Goal: Task Accomplishment & Management: Manage account settings

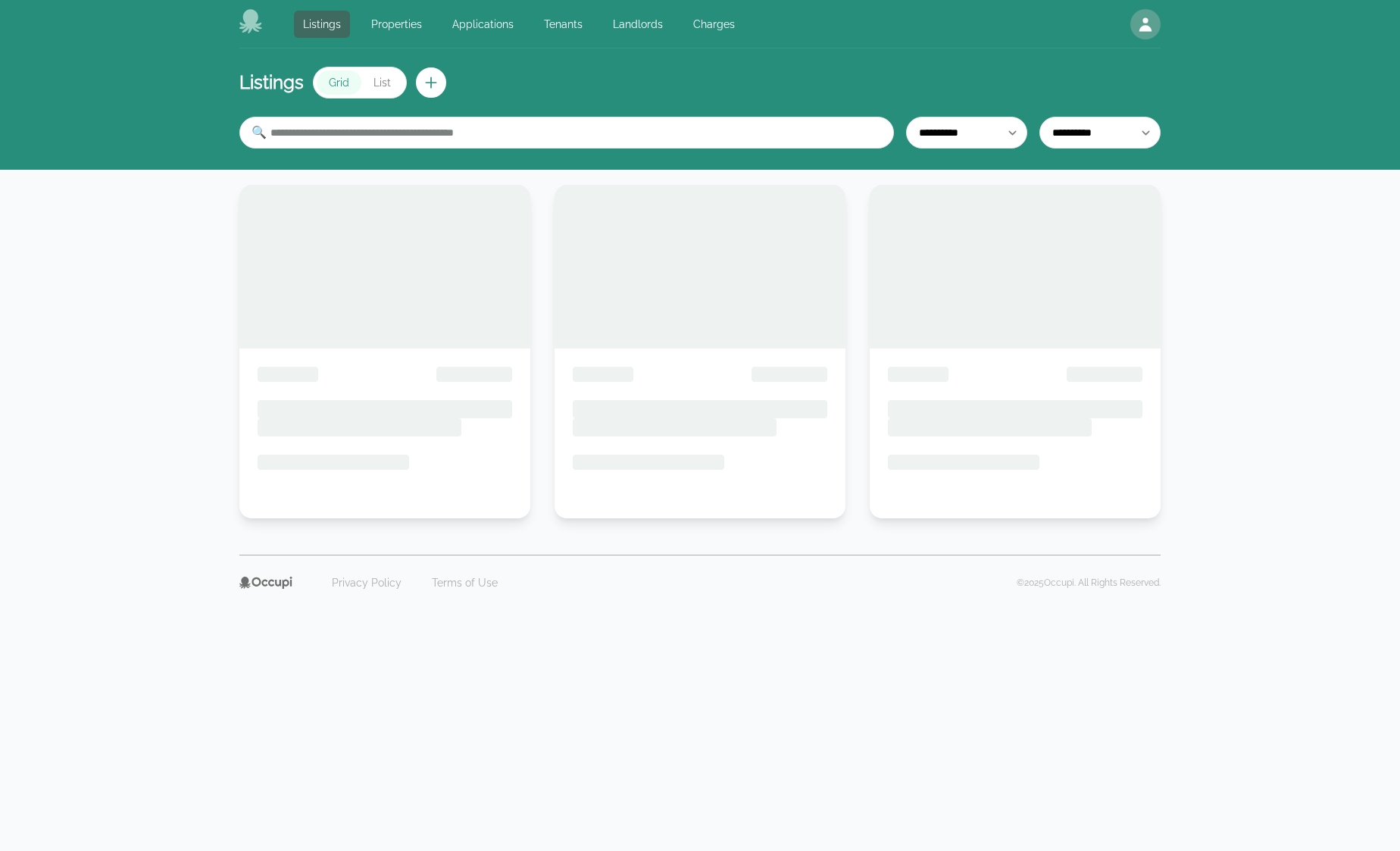
click at [627, 24] on link "Landlords" at bounding box center [637, 24] width 68 height 27
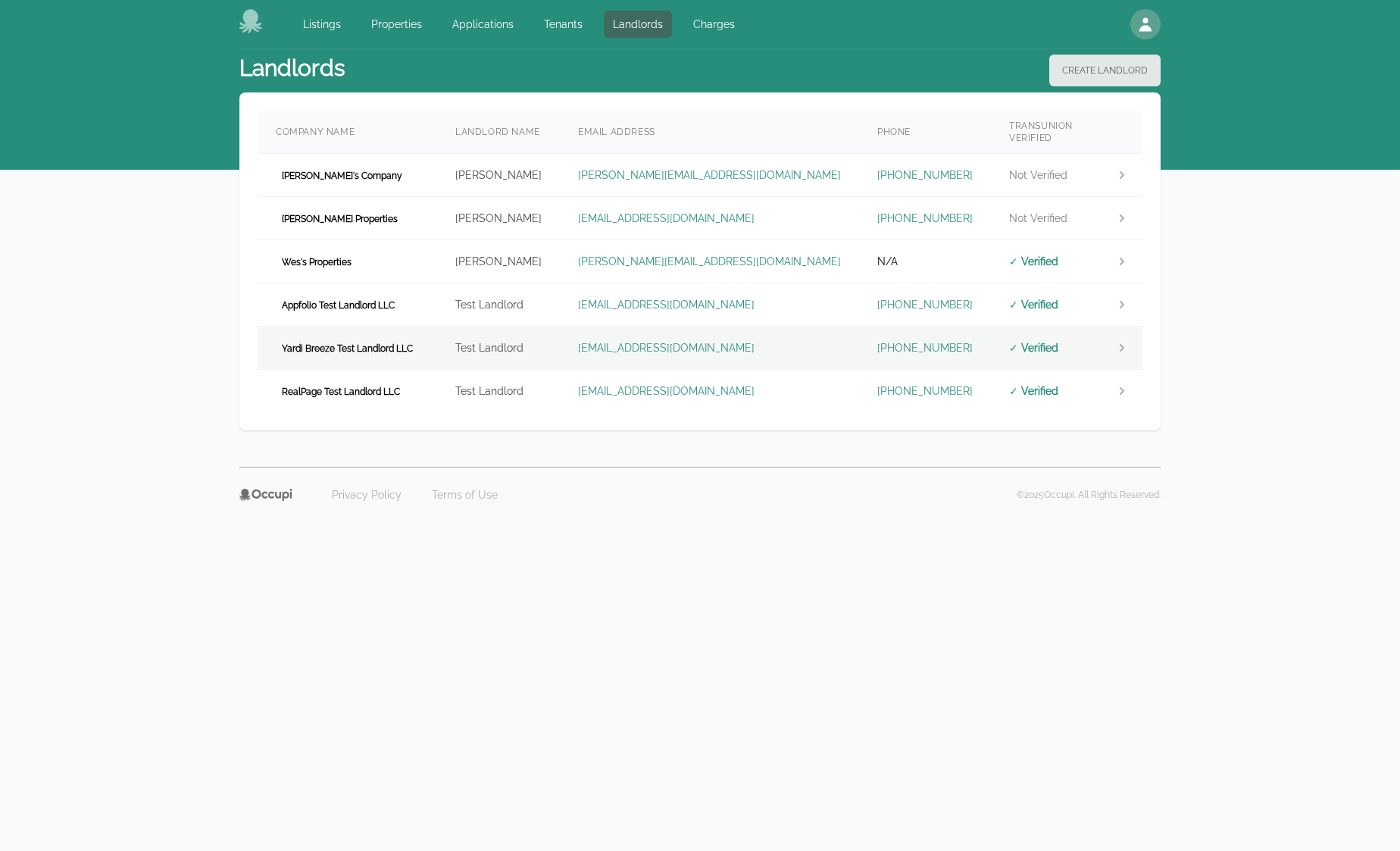
click at [435, 336] on td "Yardi Breeze Test Landlord LLC" at bounding box center [347, 348] width 180 height 44
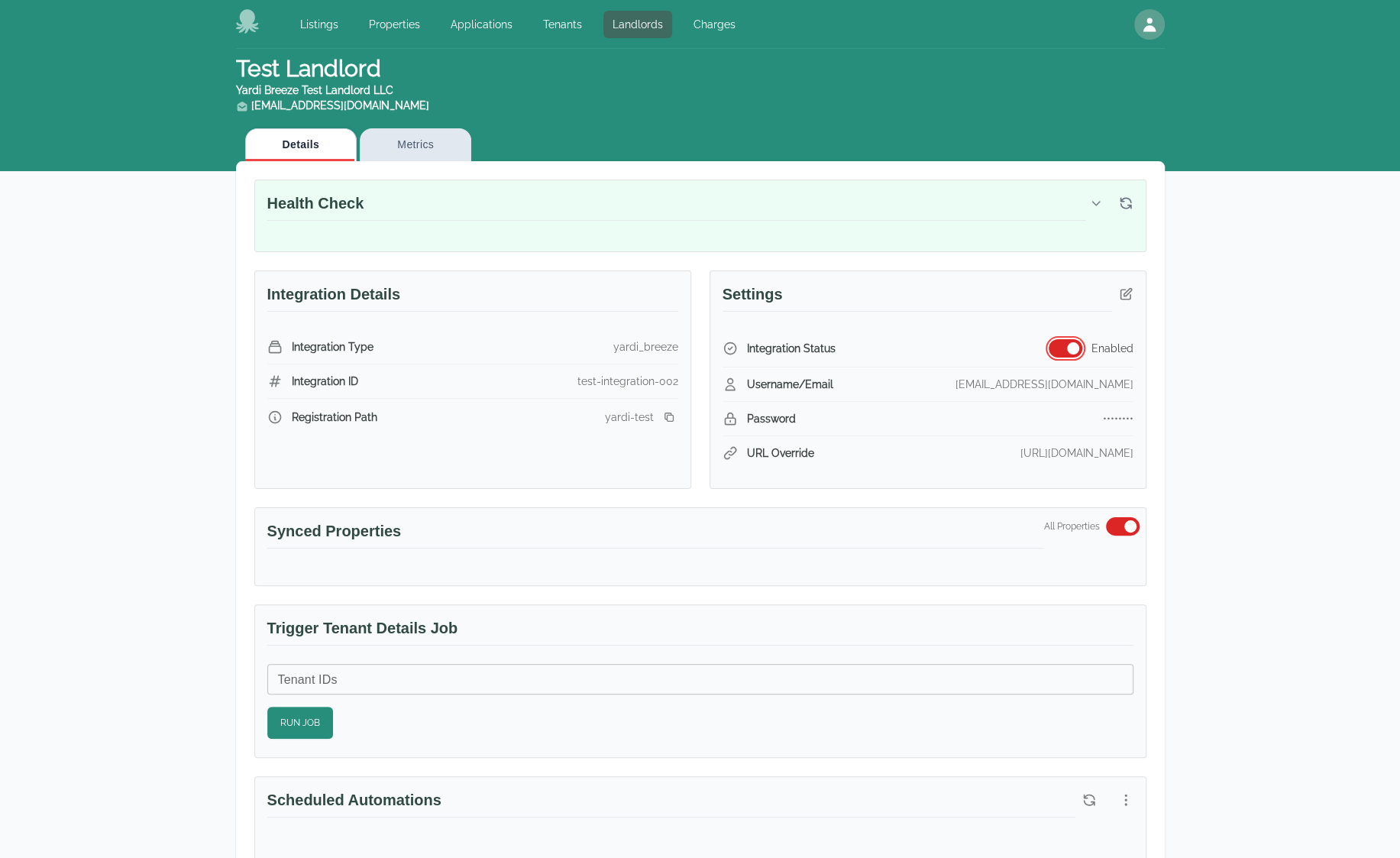
click at [1068, 345] on span "button" at bounding box center [1073, 348] width 12 height 12
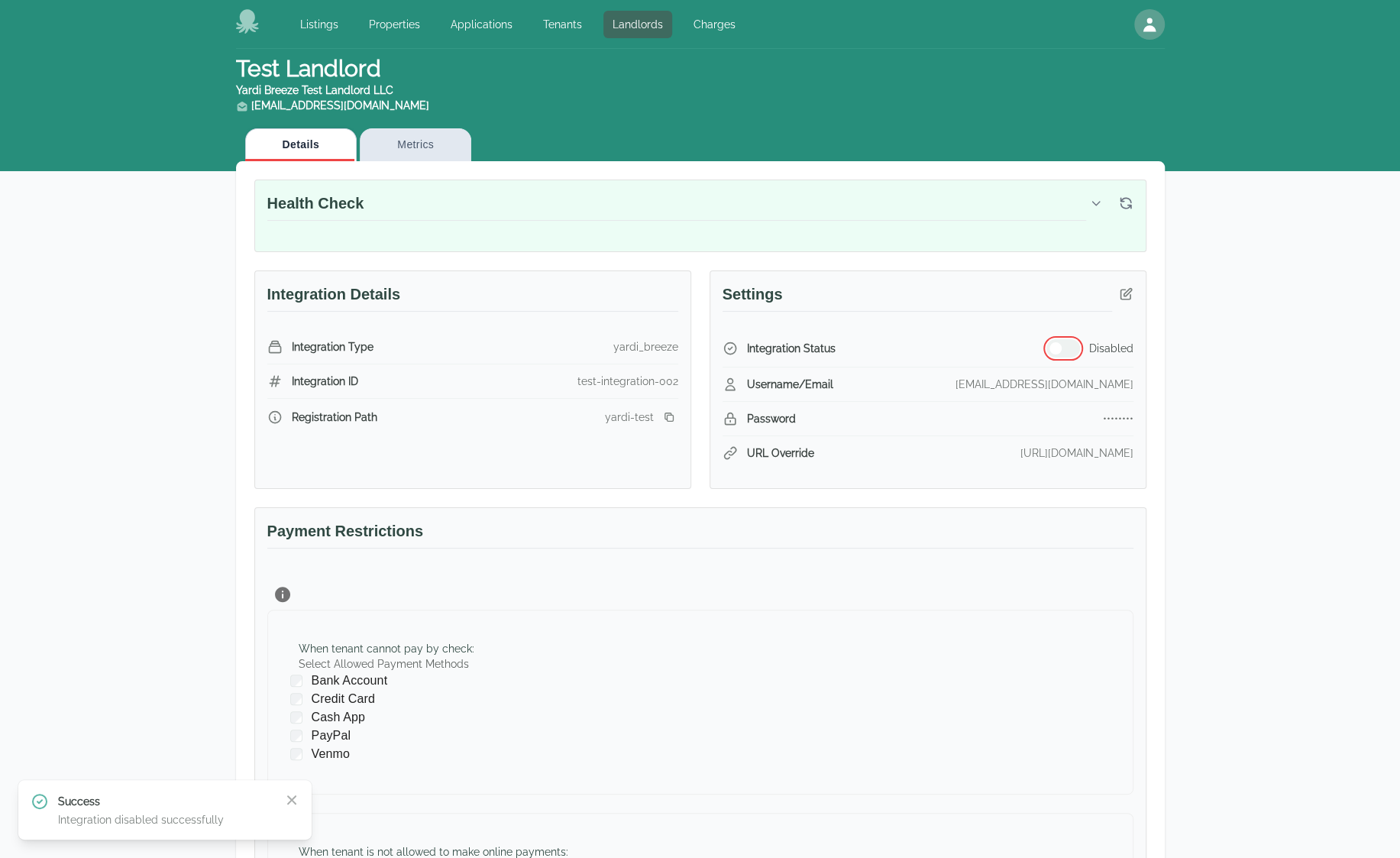
click at [1068, 345] on button "button" at bounding box center [1063, 349] width 34 height 18
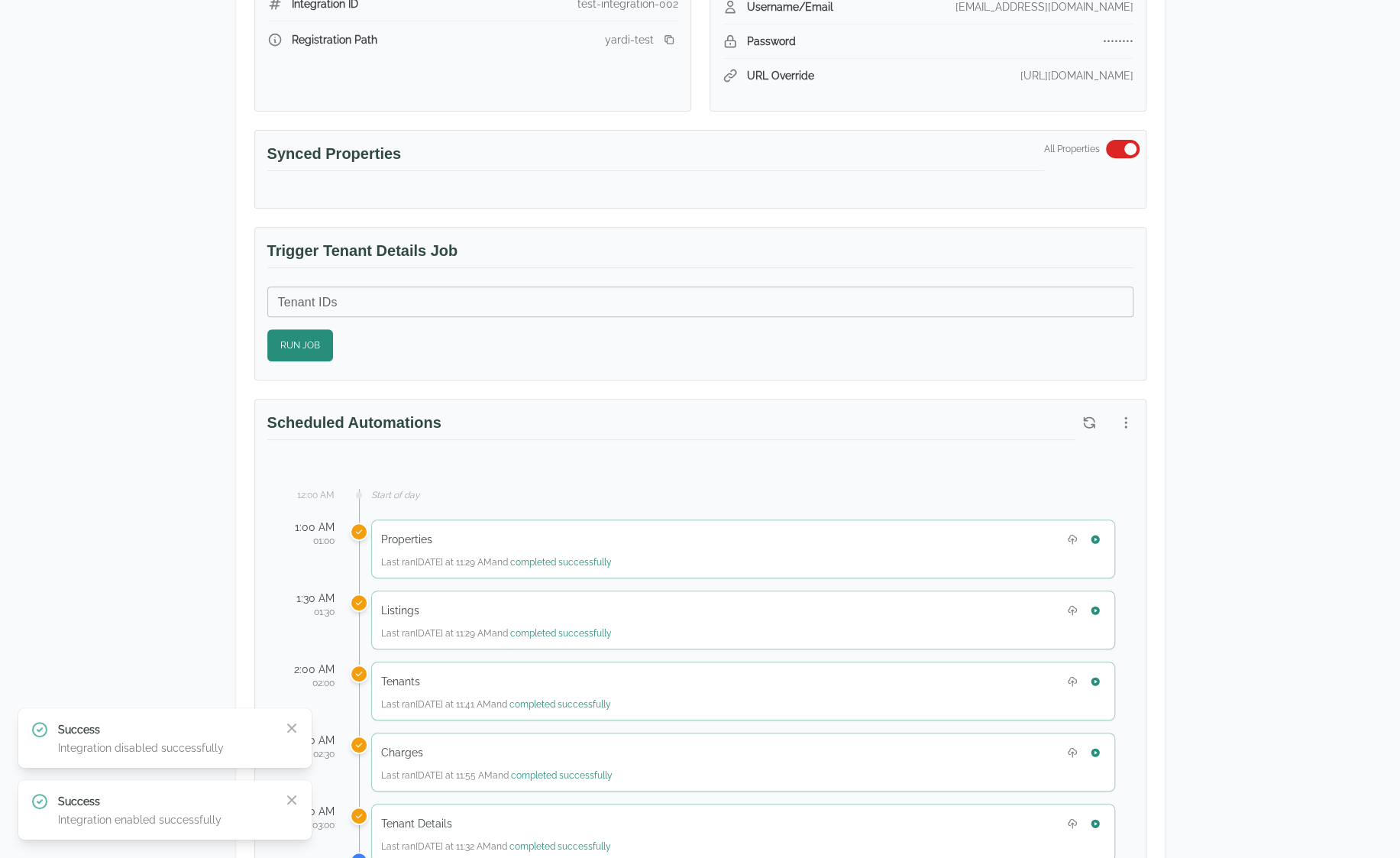
scroll to position [382, 0]
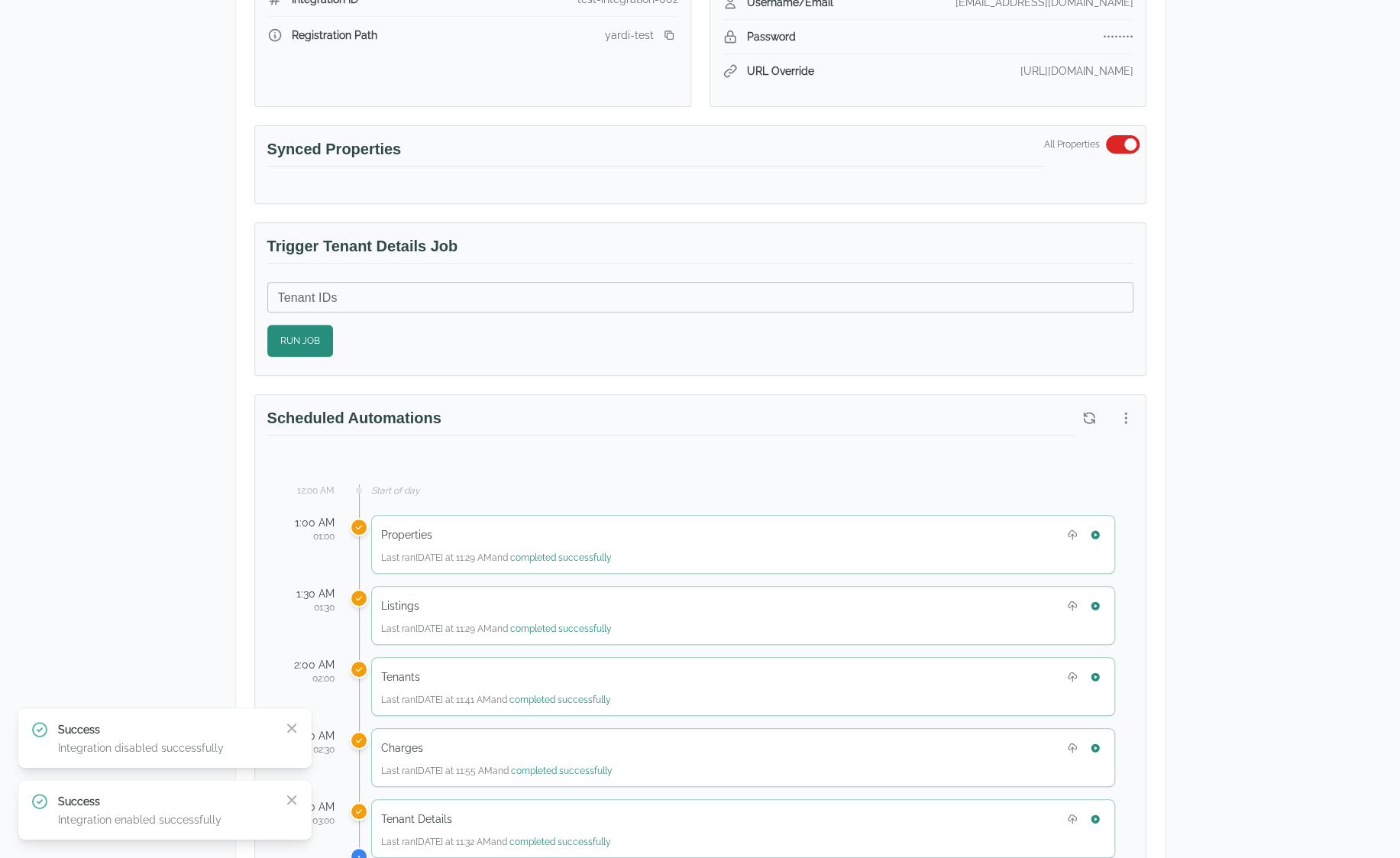
click at [171, 261] on div "Test Landlord Yardi Breeze Test Landlord LLC [EMAIL_ADDRESS][DOMAIN_NAME] Detai…" at bounding box center [700, 609] width 1400 height 1883
click at [294, 803] on icon "button" at bounding box center [291, 799] width 9 height 9
click at [277, 791] on div "Success Integration disabled successfully Close" at bounding box center [165, 810] width 293 height 60
click at [280, 791] on div "Success Integration disabled successfully Close" at bounding box center [165, 810] width 293 height 60
click at [286, 802] on icon "button" at bounding box center [291, 800] width 15 height 15
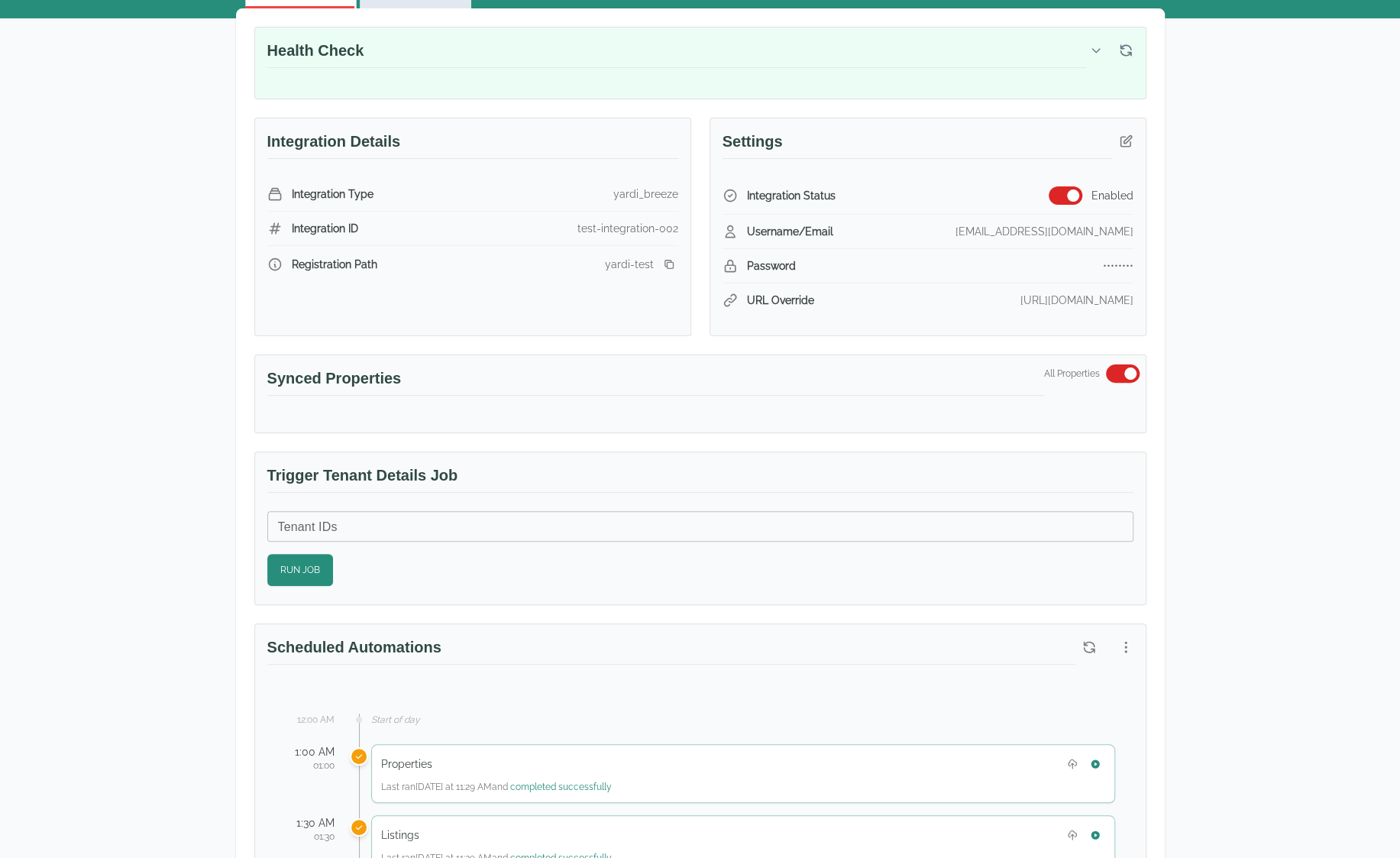
scroll to position [458, 0]
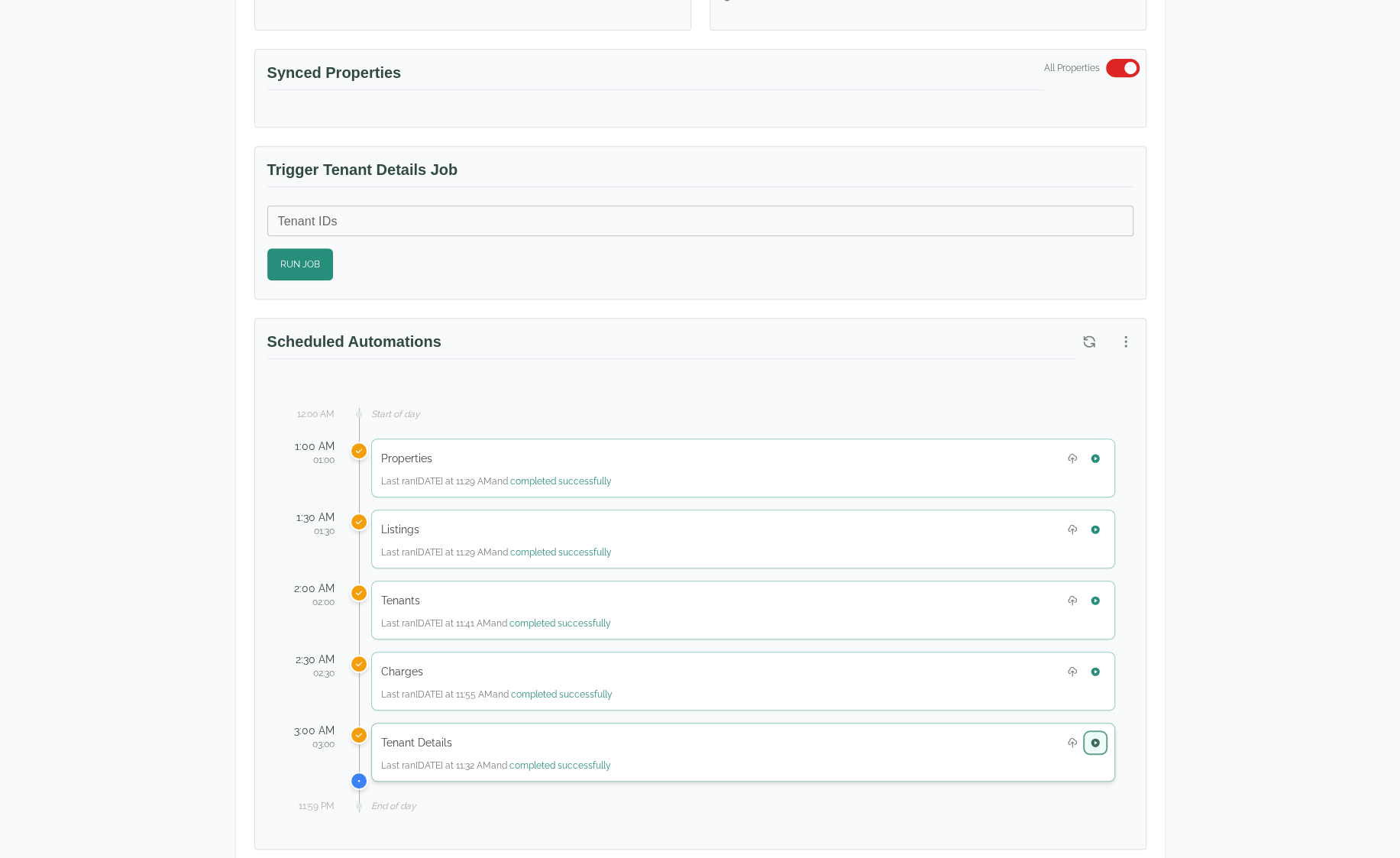
click at [1095, 738] on icon "button" at bounding box center [1095, 742] width 8 height 8
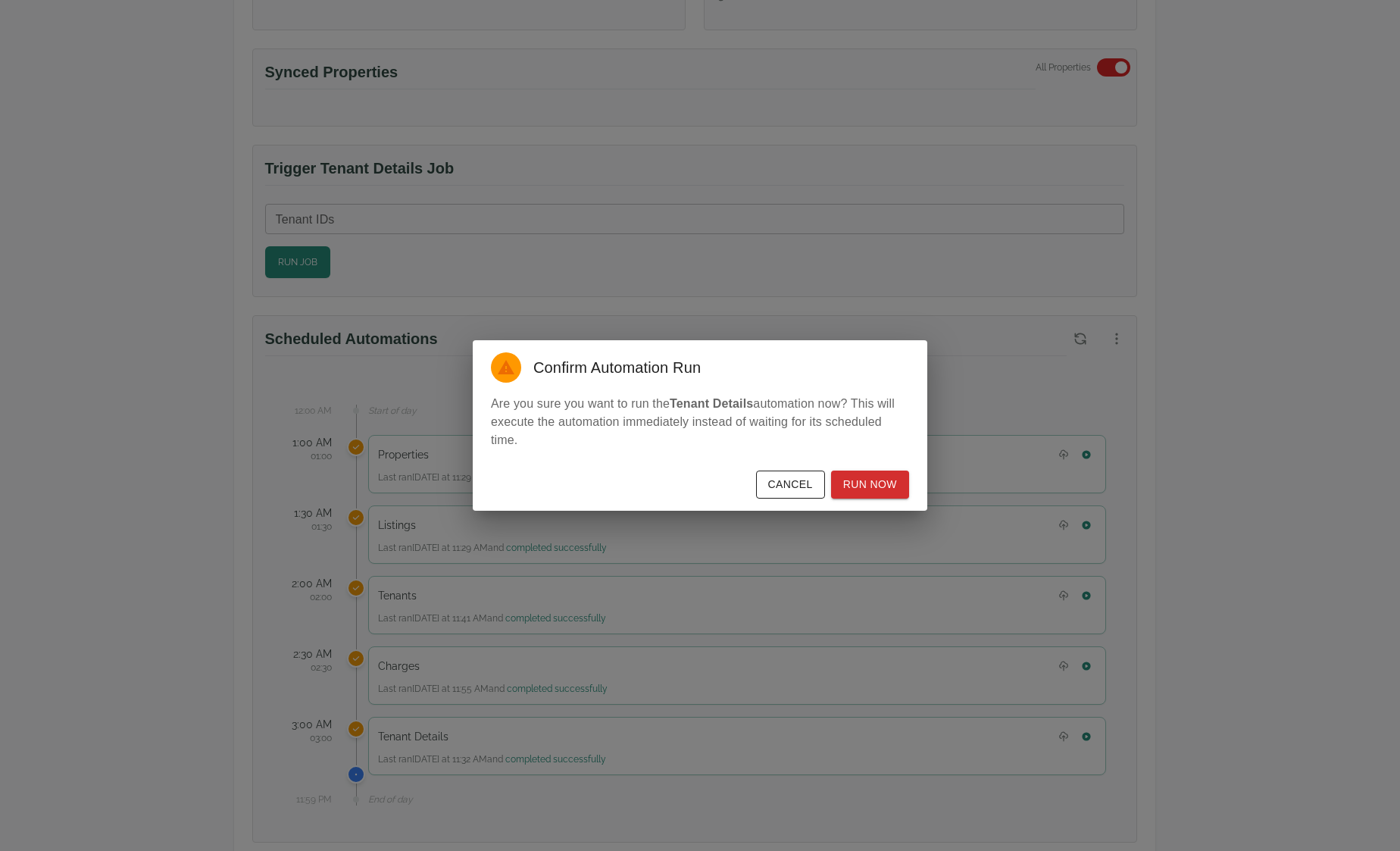
click at [800, 496] on button "Cancel" at bounding box center [791, 485] width 69 height 28
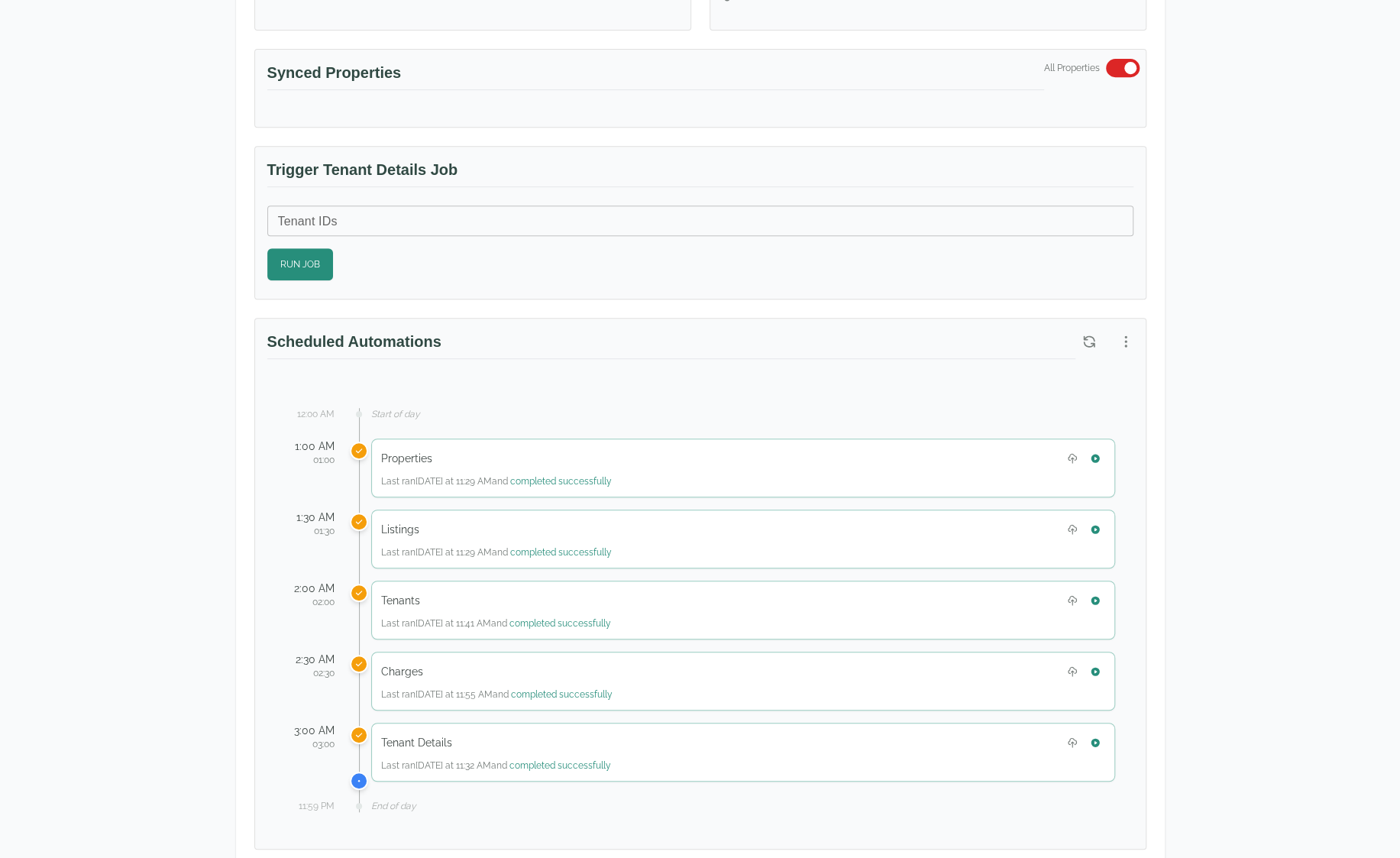
click at [397, 171] on h3 "Trigger Tenant Details Job" at bounding box center [700, 173] width 866 height 28
copy h3 "Trigger Tenant Details Job"
click at [1161, 222] on div "Health Check Integration Details Integration Type yardi_breeze Integration ID t…" at bounding box center [700, 570] width 929 height 1734
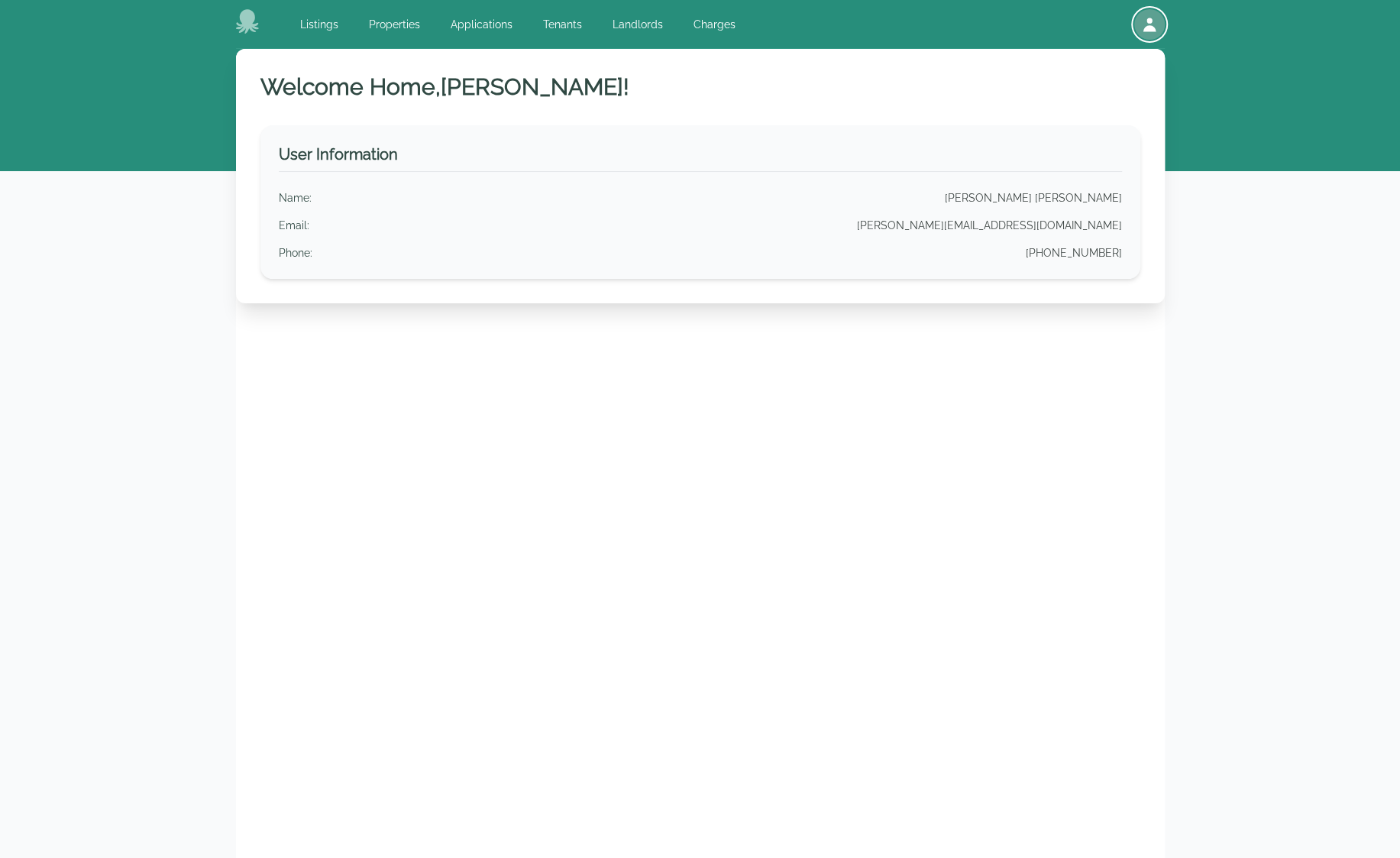
click at [1160, 27] on div "button" at bounding box center [1149, 24] width 31 height 31
click at [1068, 86] on button "Sign out" at bounding box center [1091, 87] width 147 height 27
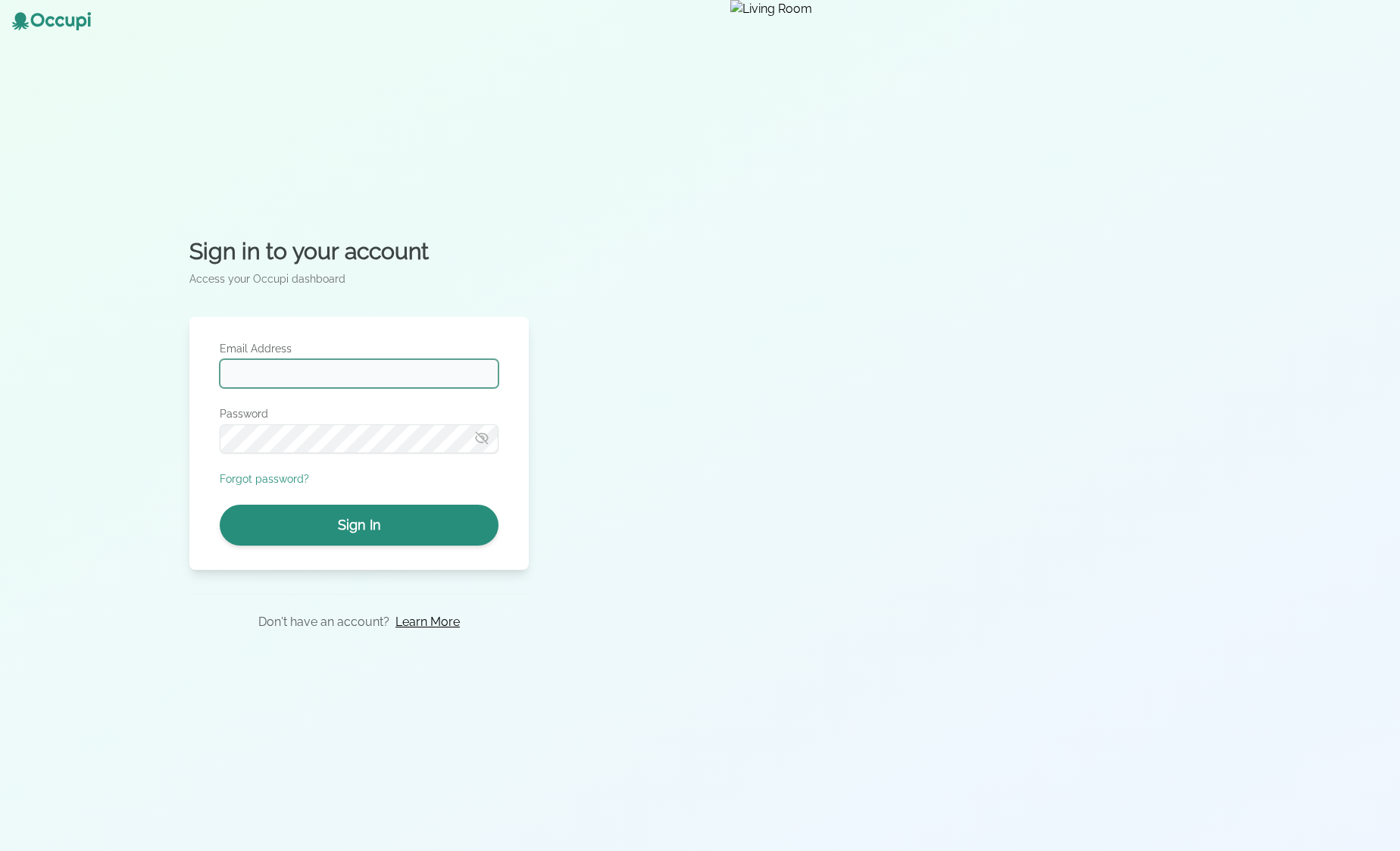
click at [320, 378] on input "Email Address" at bounding box center [359, 373] width 278 height 29
type input "**********"
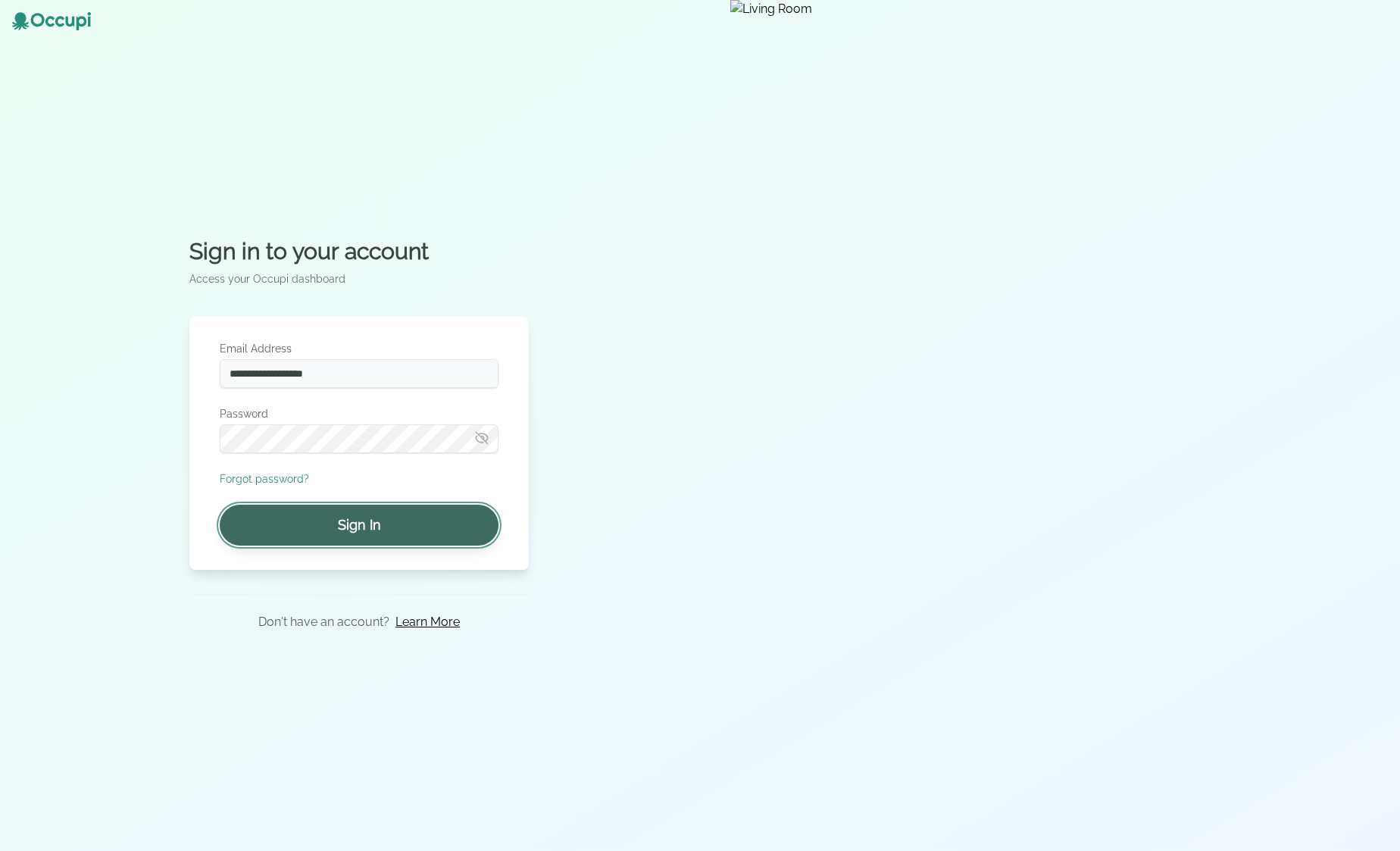
click at [328, 527] on button "Sign In" at bounding box center [359, 525] width 278 height 41
